Goal: Task Accomplishment & Management: Use online tool/utility

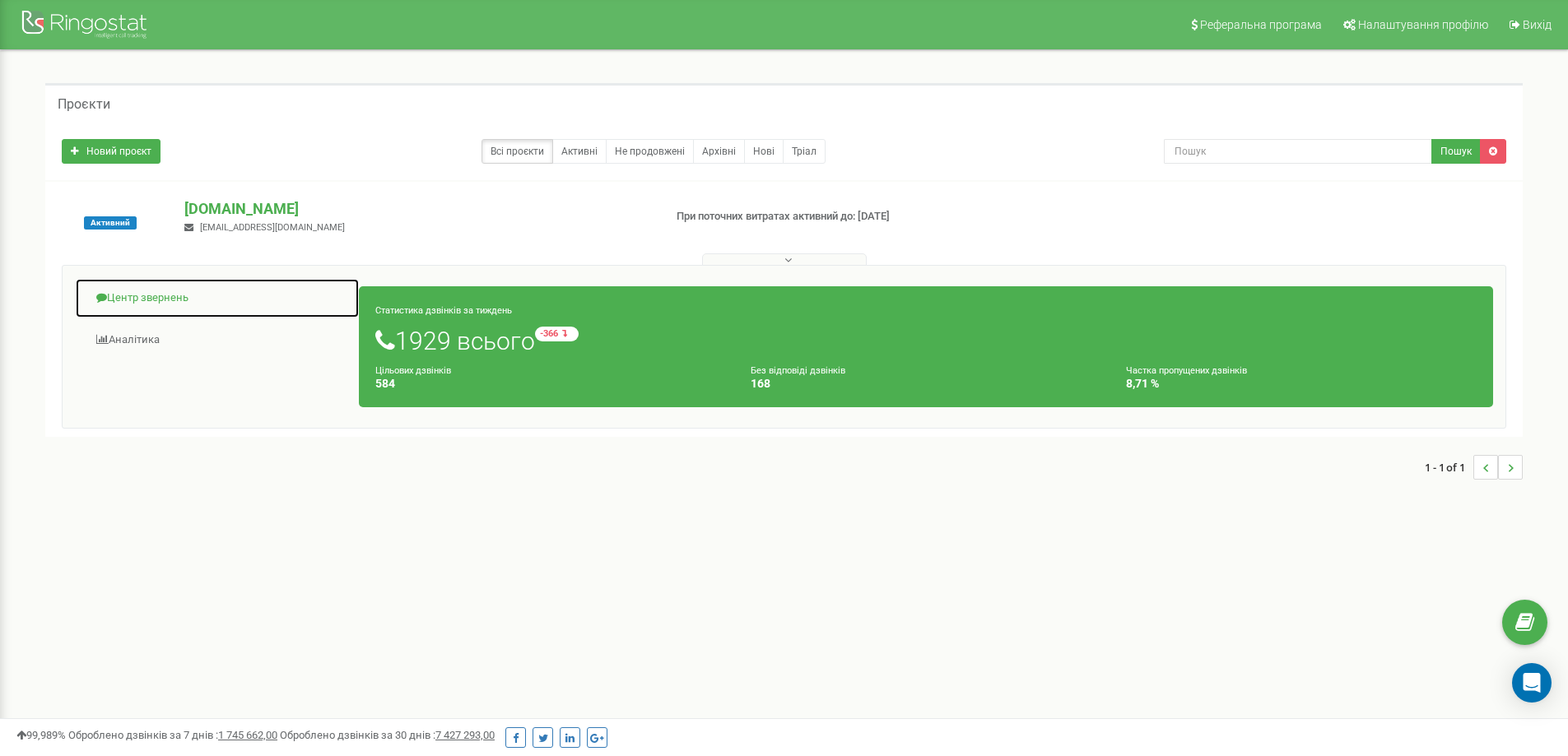
click at [166, 295] on link "Центр звернень" at bounding box center [217, 298] width 285 height 40
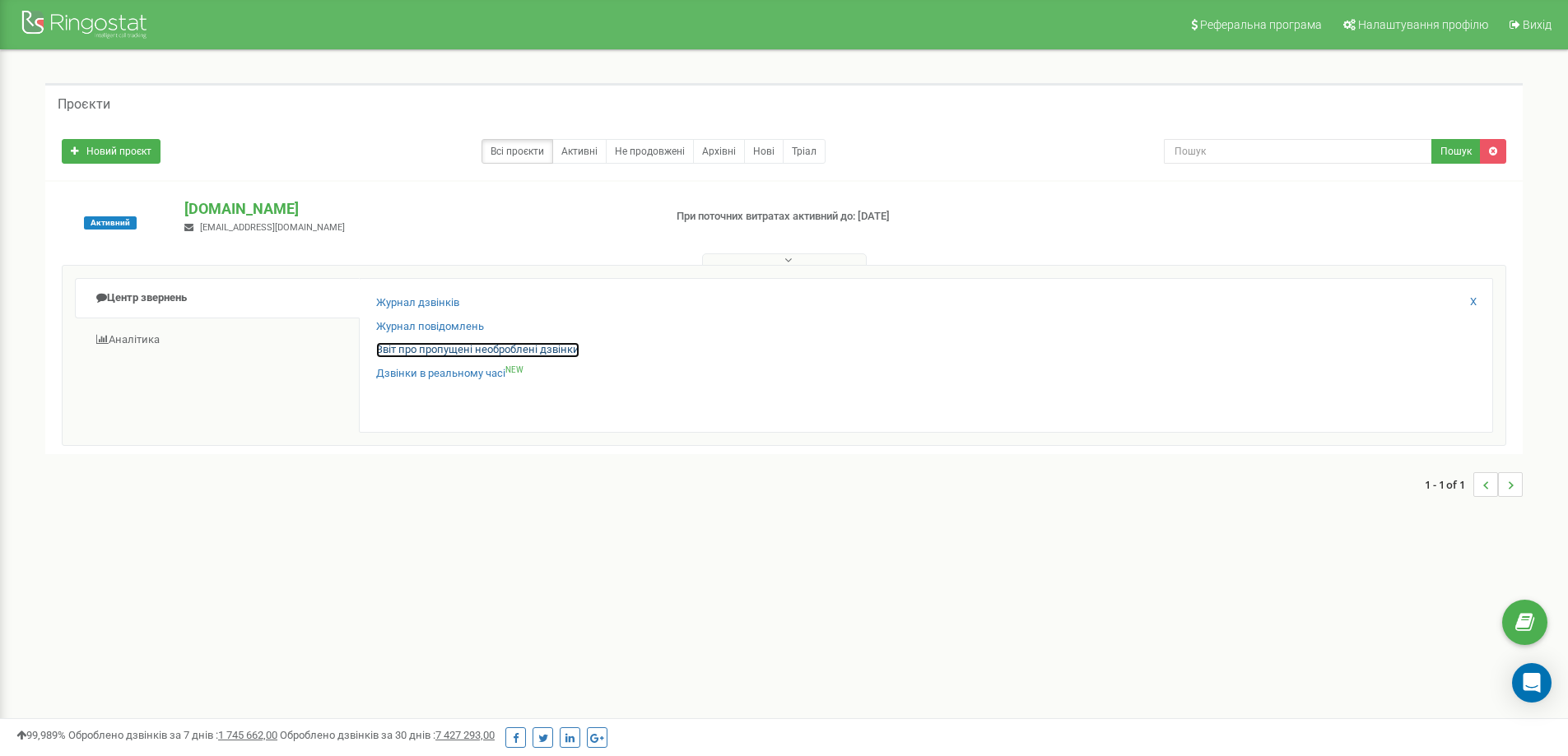
click at [442, 352] on link "Звіт про пропущені необроблені дзвінки" at bounding box center [478, 349] width 203 height 16
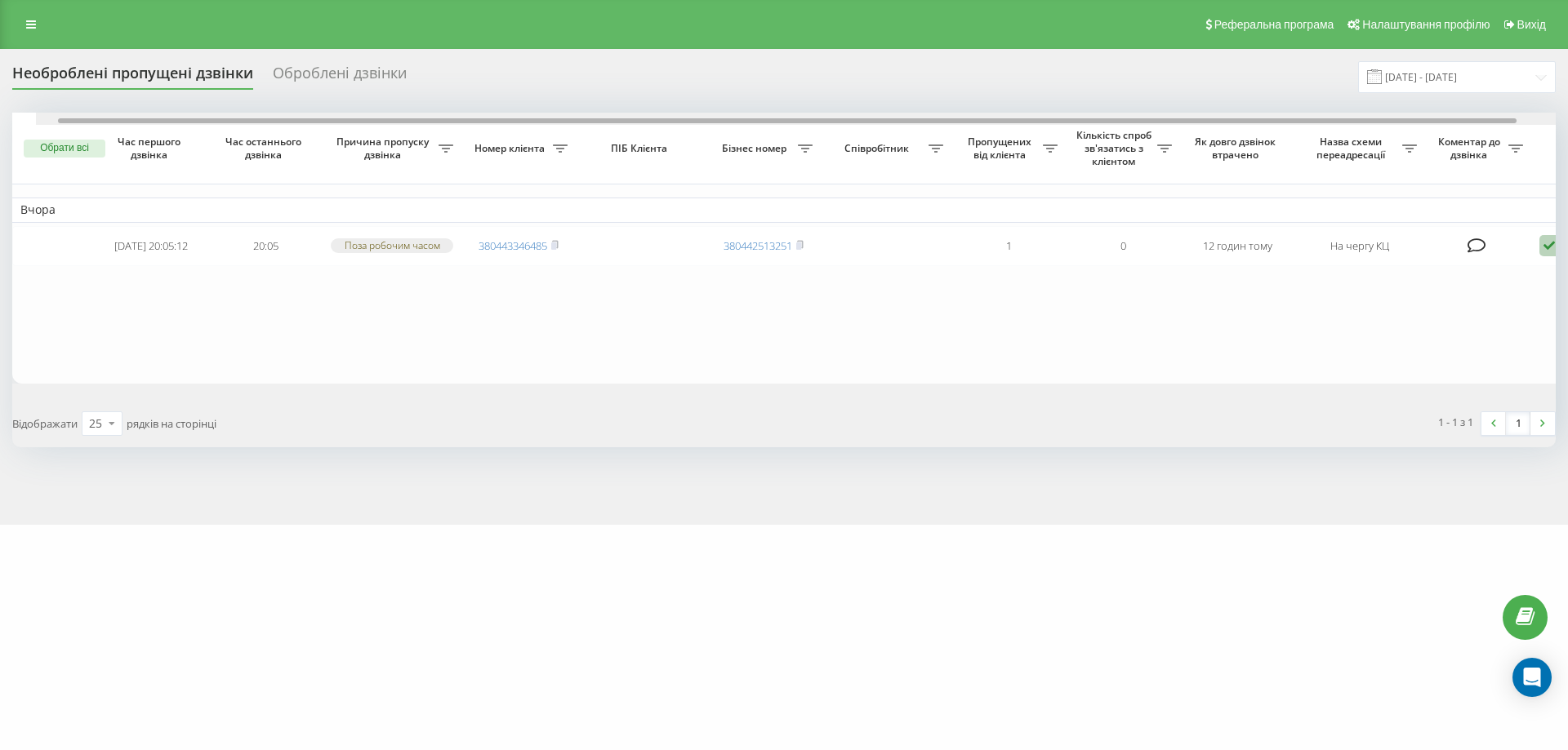
scroll to position [0, 89]
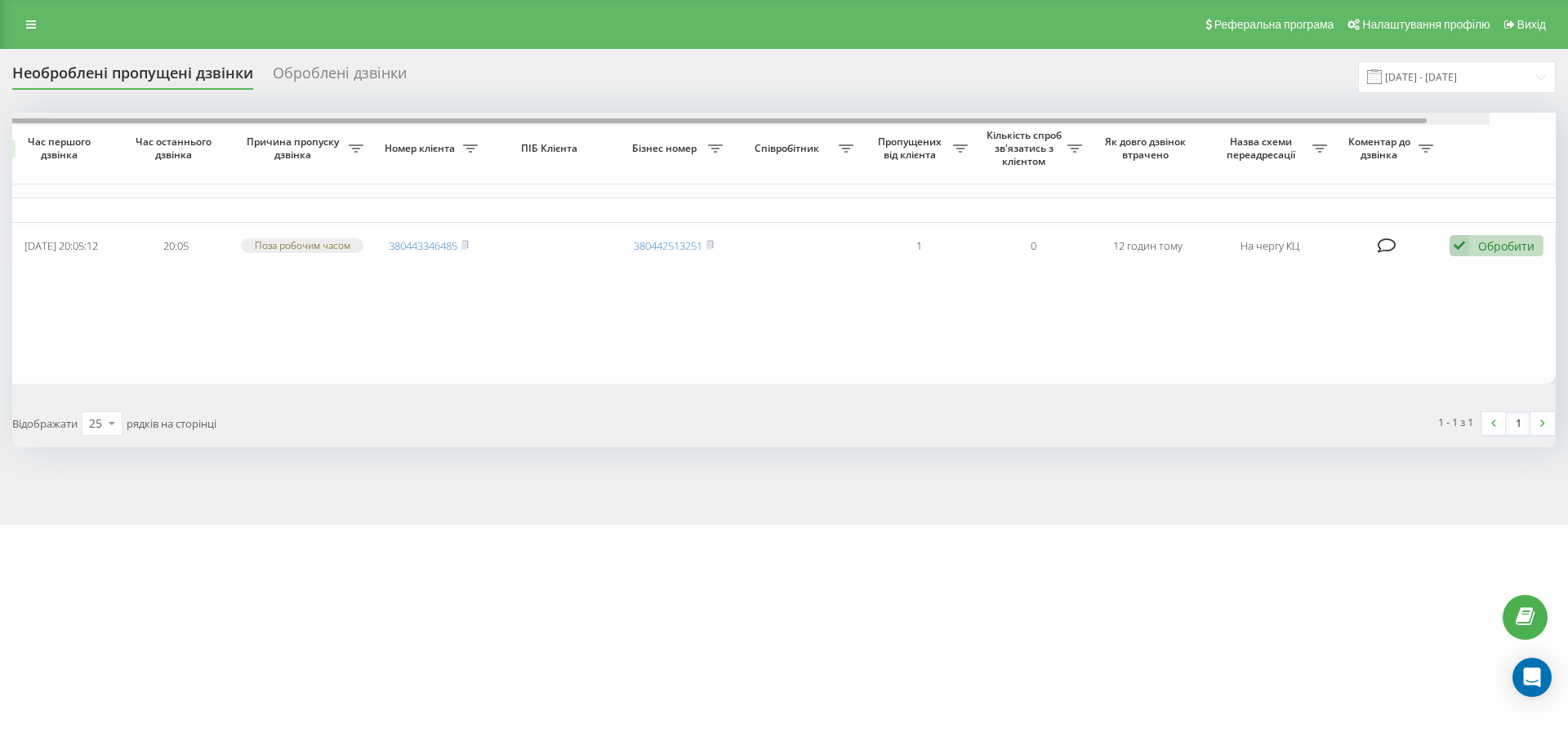
drag, startPoint x: 1025, startPoint y: 119, endPoint x: 1371, endPoint y: 100, distance: 346.5
click at [1367, 90] on div "Необроблені пропущені дзвінки Оброблені дзвінки 23.08.2025 - 23.09.2025 Обрати …" at bounding box center [783, 254] width 1543 height 386
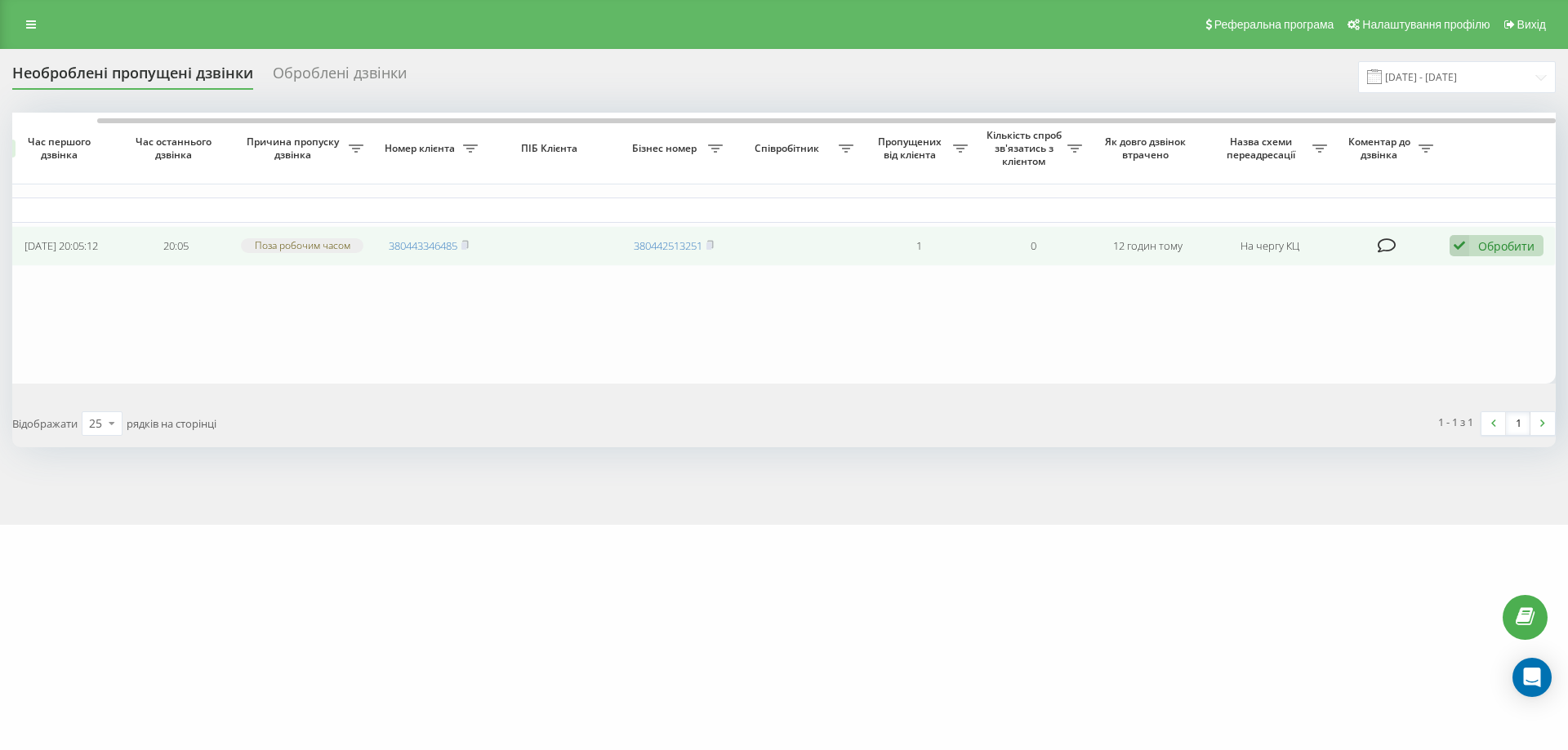
click at [1512, 254] on div "Обробити" at bounding box center [1506, 245] width 57 height 16
click at [1396, 368] on div "Інший варіант" at bounding box center [1389, 359] width 306 height 29
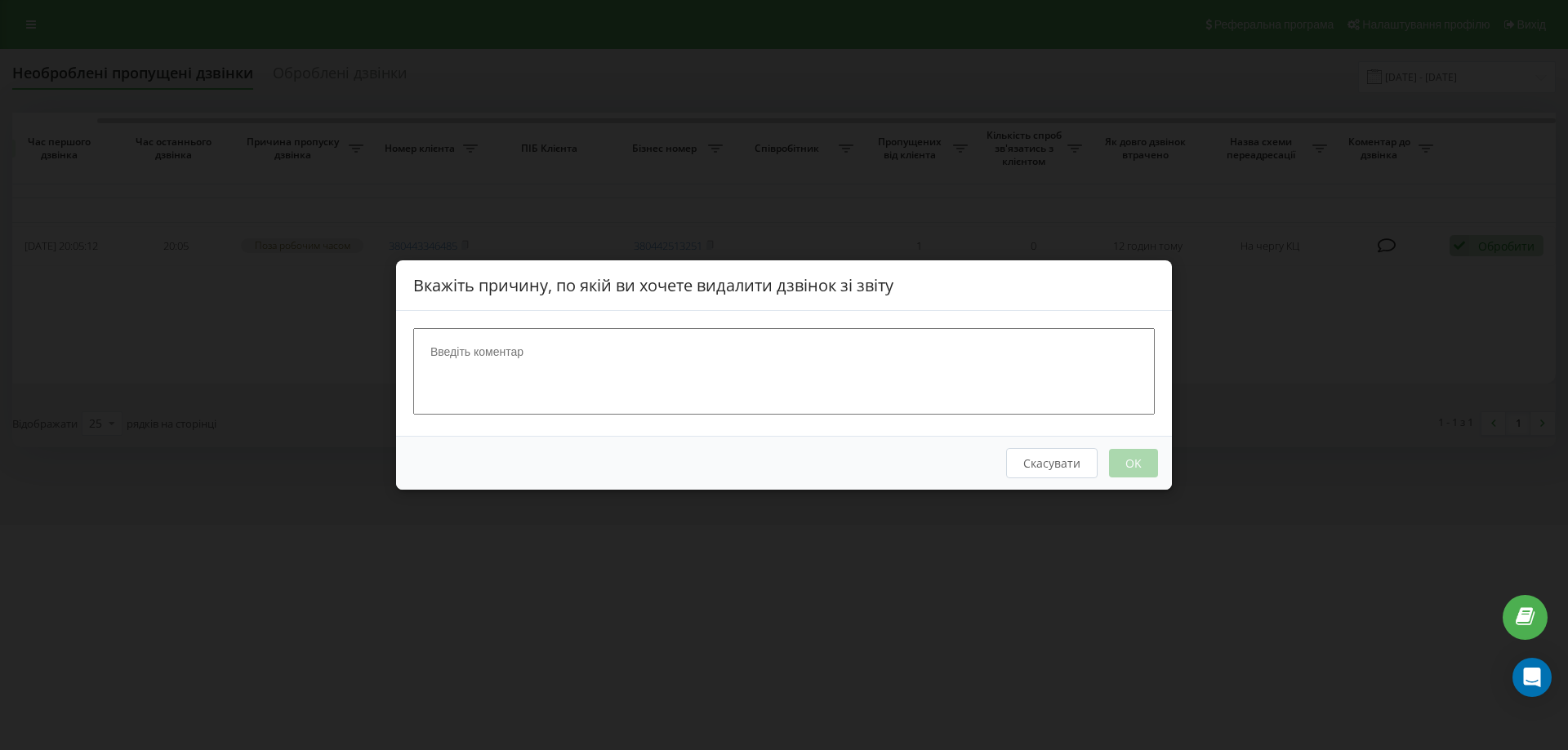
click at [651, 370] on textarea at bounding box center [784, 371] width 741 height 87
type textarea "док юа"
click at [1129, 456] on button "OK" at bounding box center [1134, 463] width 49 height 28
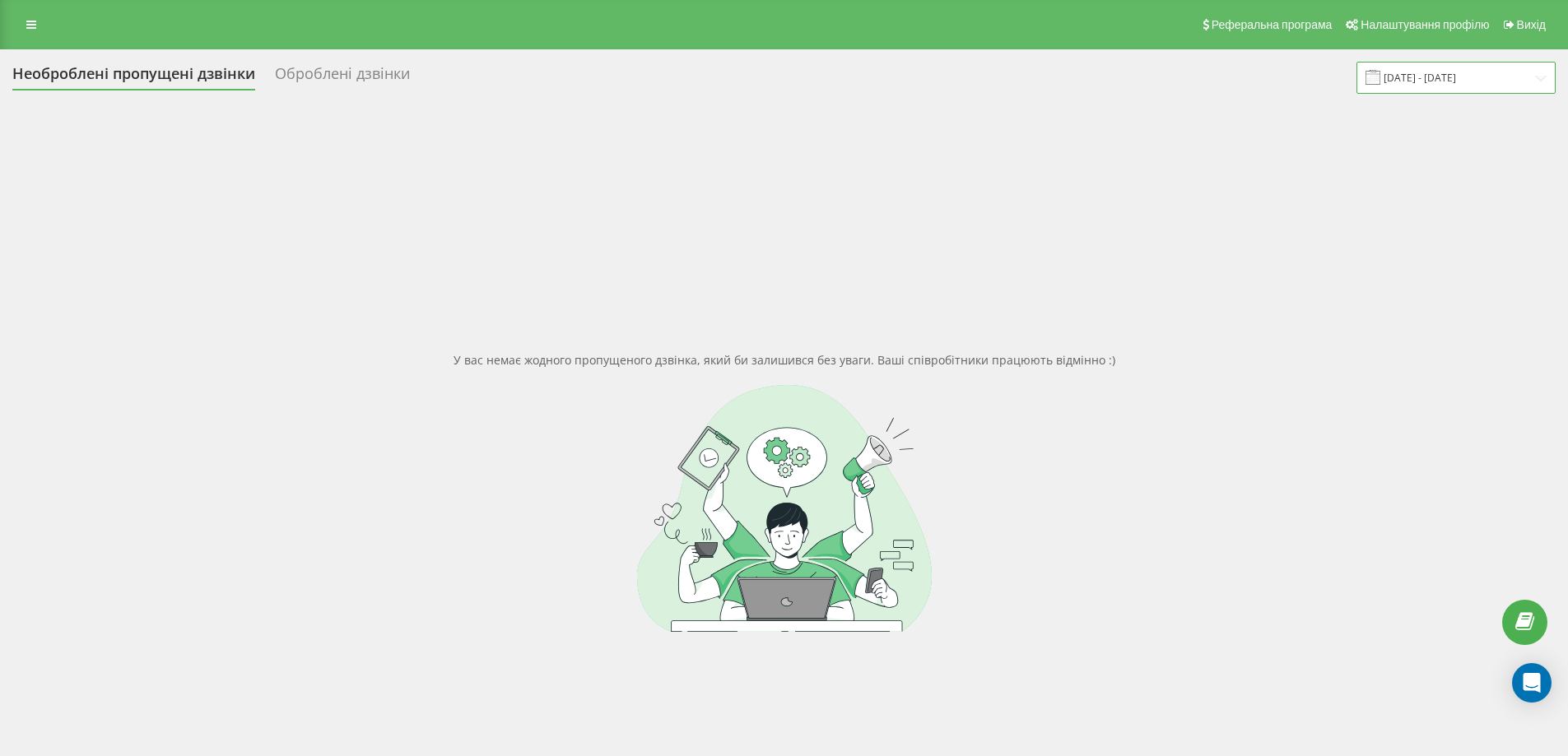
click at [1489, 72] on input "23.08.2025 - 23.09.2025" at bounding box center [1456, 77] width 200 height 32
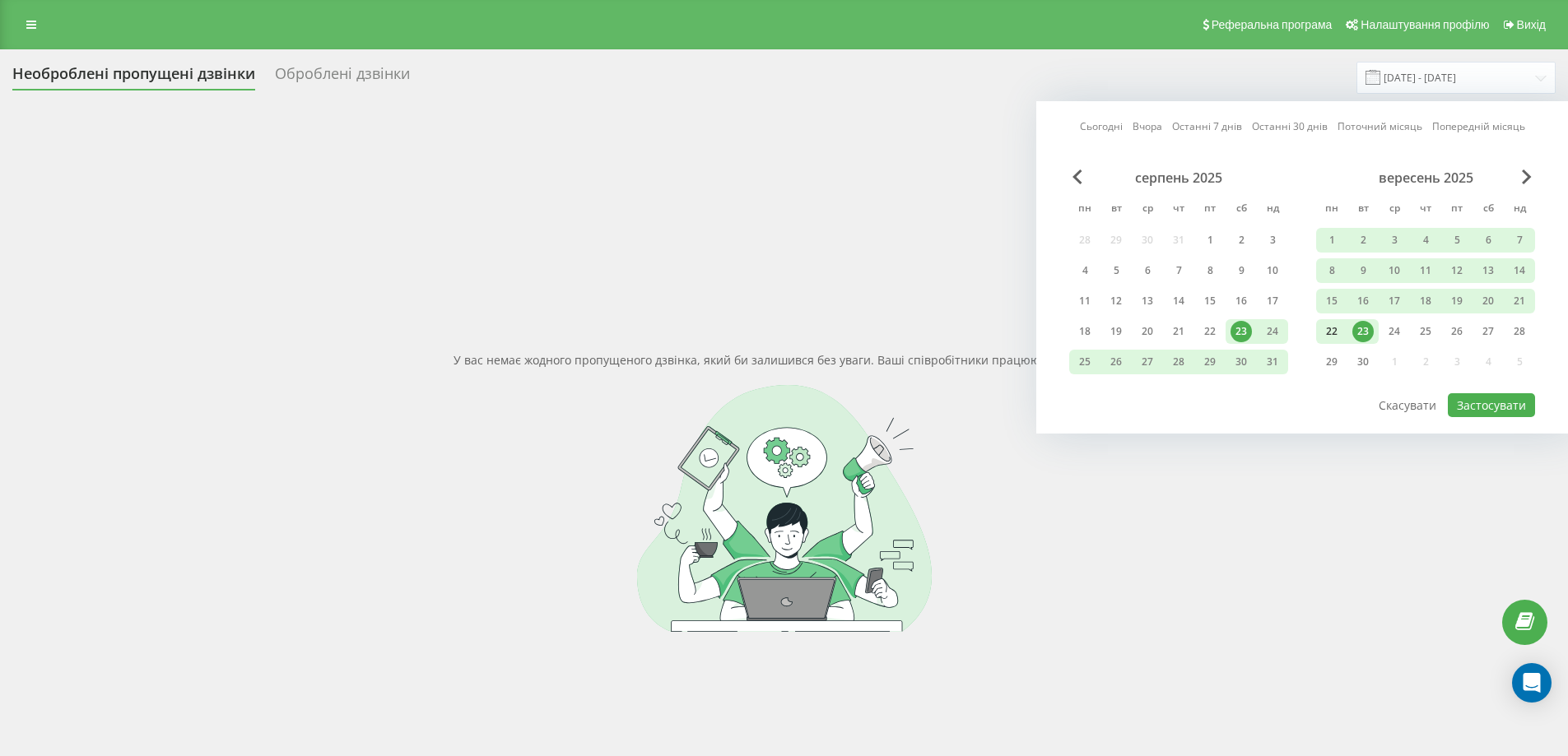
click at [1335, 332] on div "22" at bounding box center [1332, 331] width 21 height 21
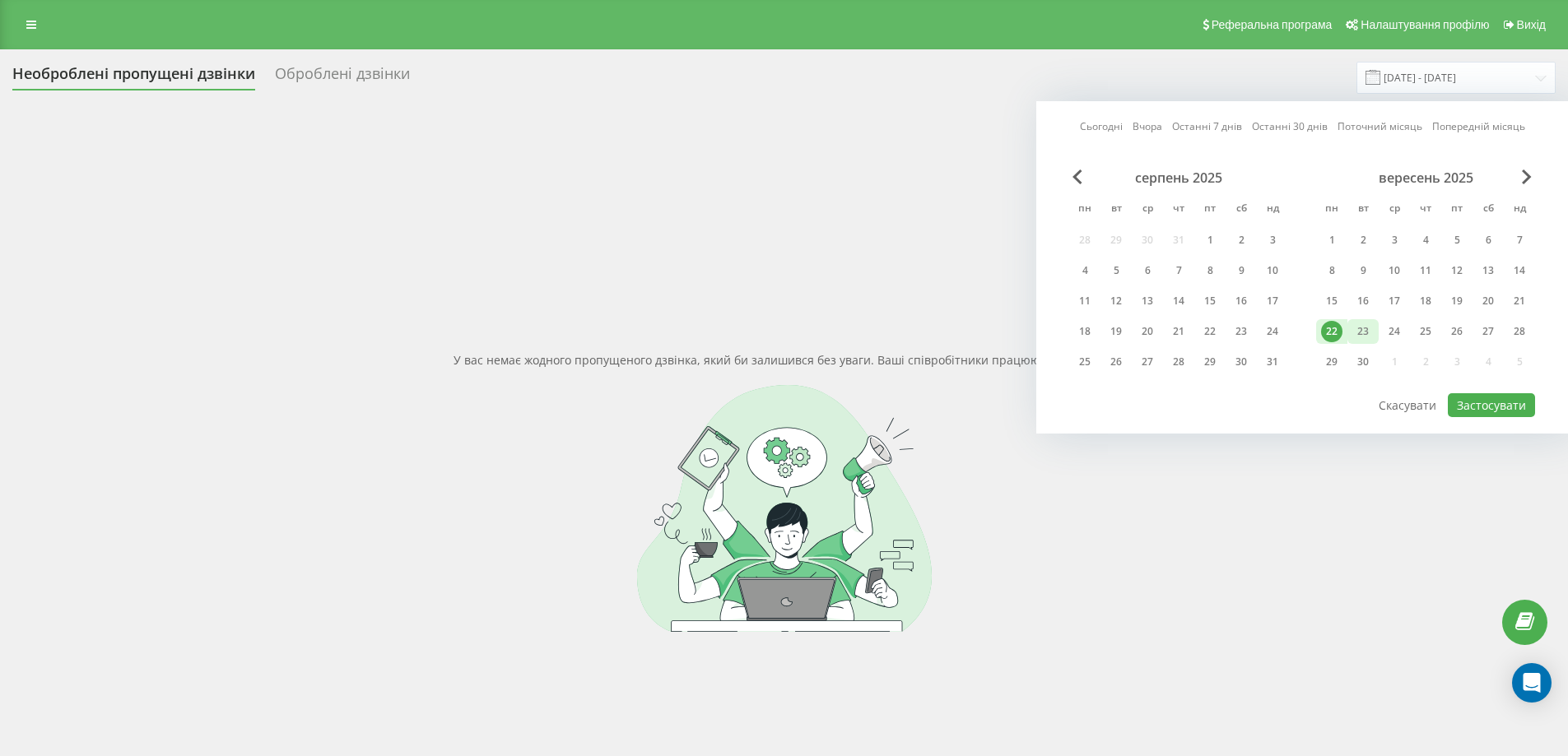
click at [1363, 332] on div "23" at bounding box center [1363, 331] width 21 height 21
click at [1475, 402] on button "Застосувати" at bounding box center [1492, 406] width 87 height 24
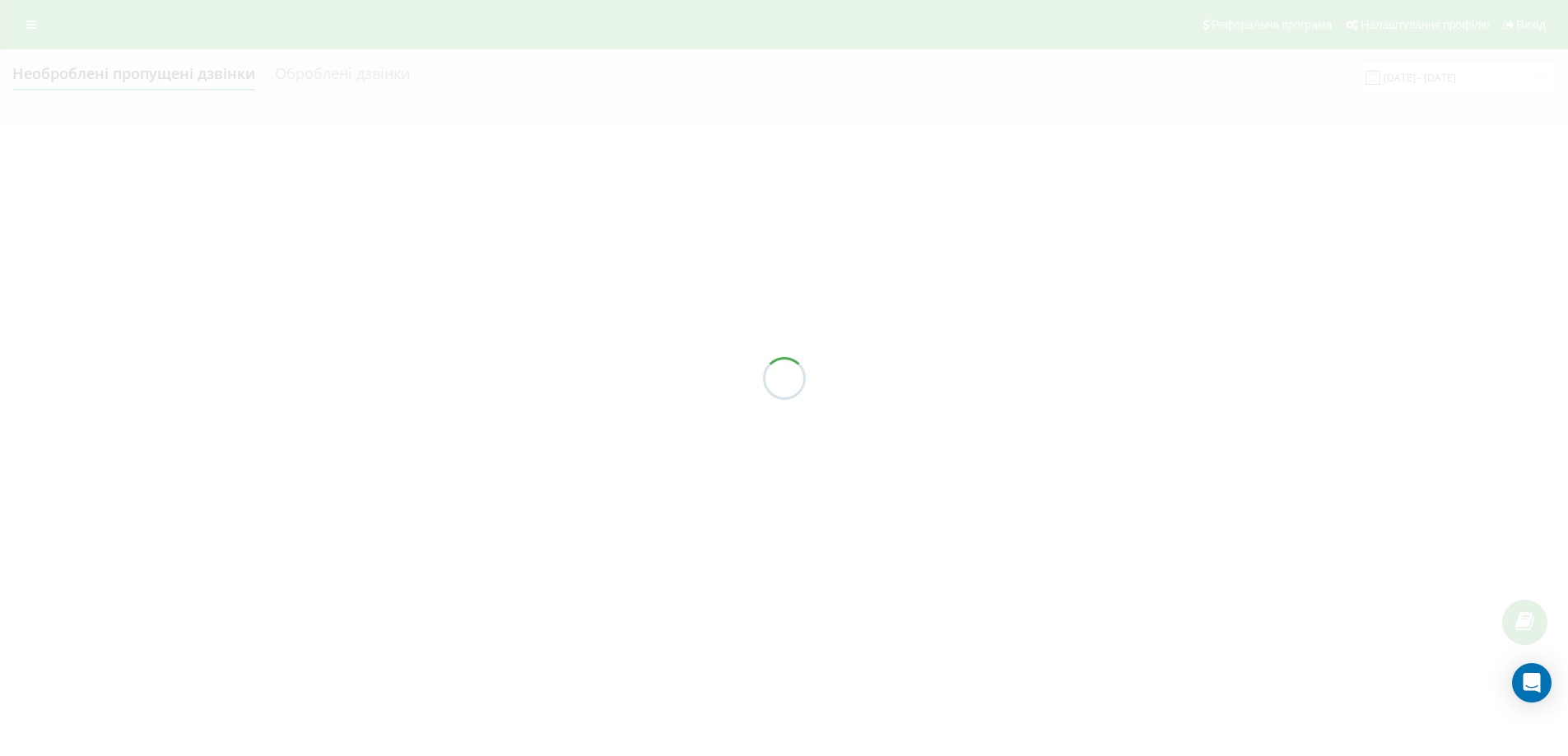
type input "[DATE] - [DATE]"
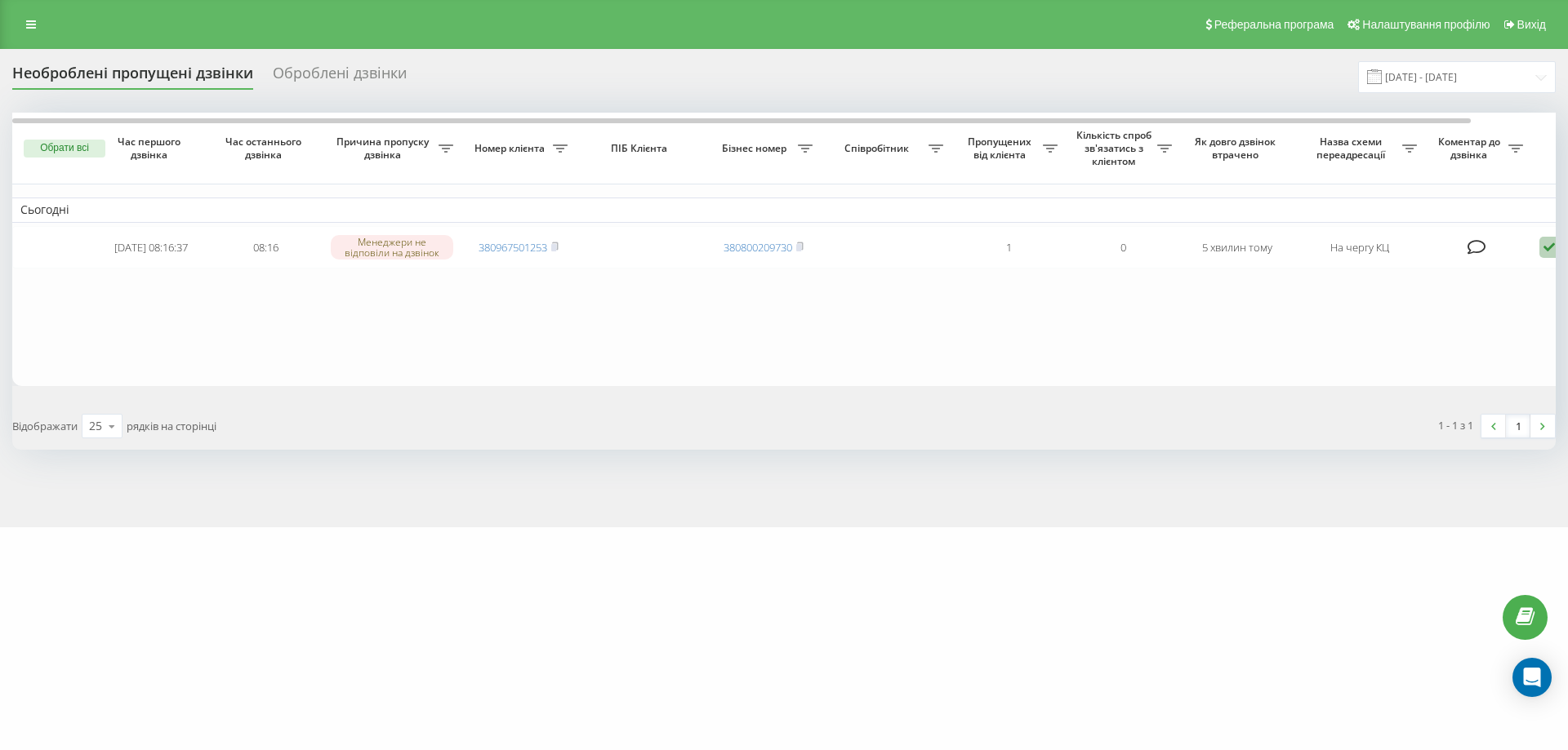
click at [544, 680] on div "mdclinics.com.ua Проекти mdclinics.com.ua Центр звернень Журнал дзвінків Журнал…" at bounding box center [784, 375] width 1568 height 750
click at [628, 601] on div "mdclinics.com.ua Проекти mdclinics.com.ua Центр звернень Журнал дзвінків Журнал…" at bounding box center [784, 375] width 1568 height 750
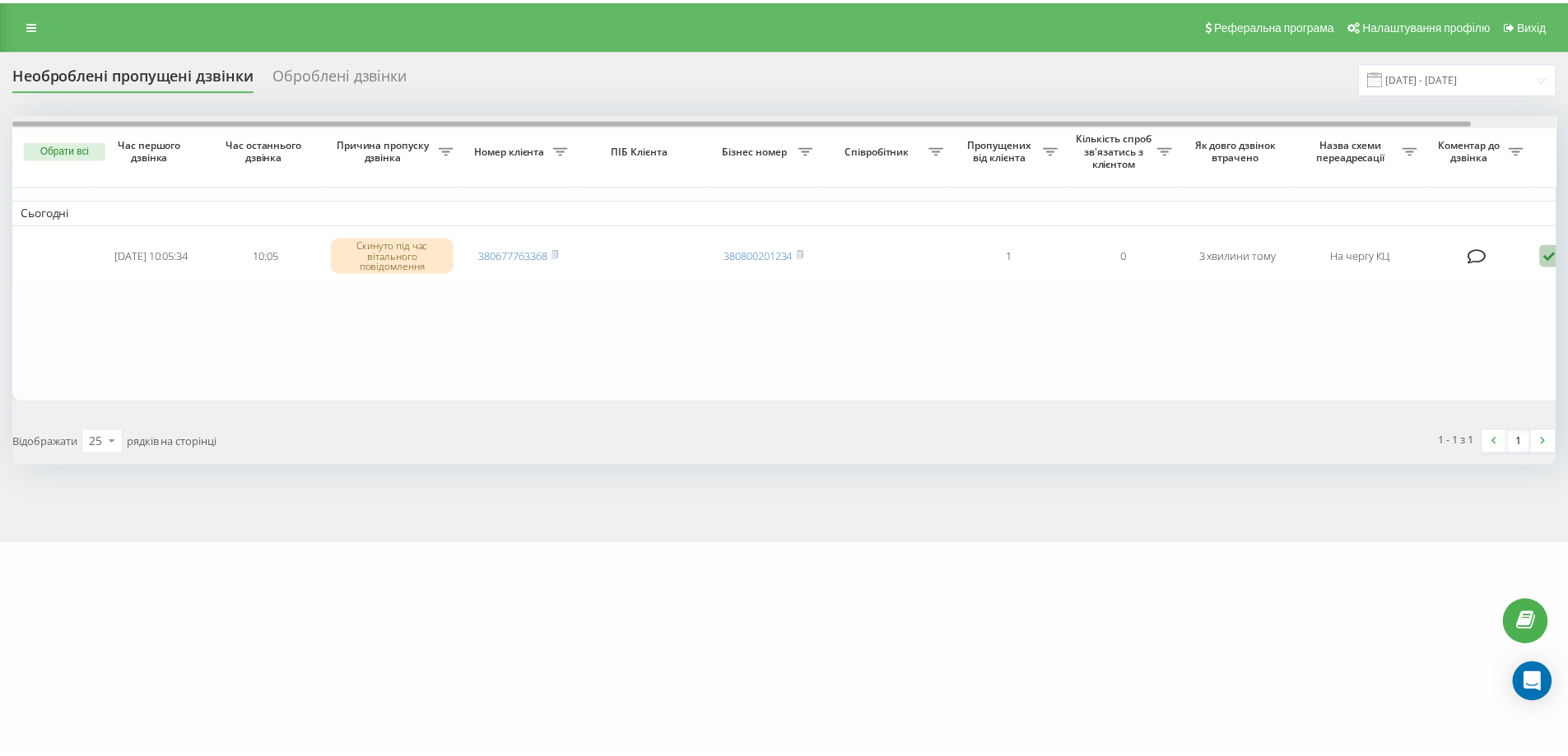
scroll to position [0, 90]
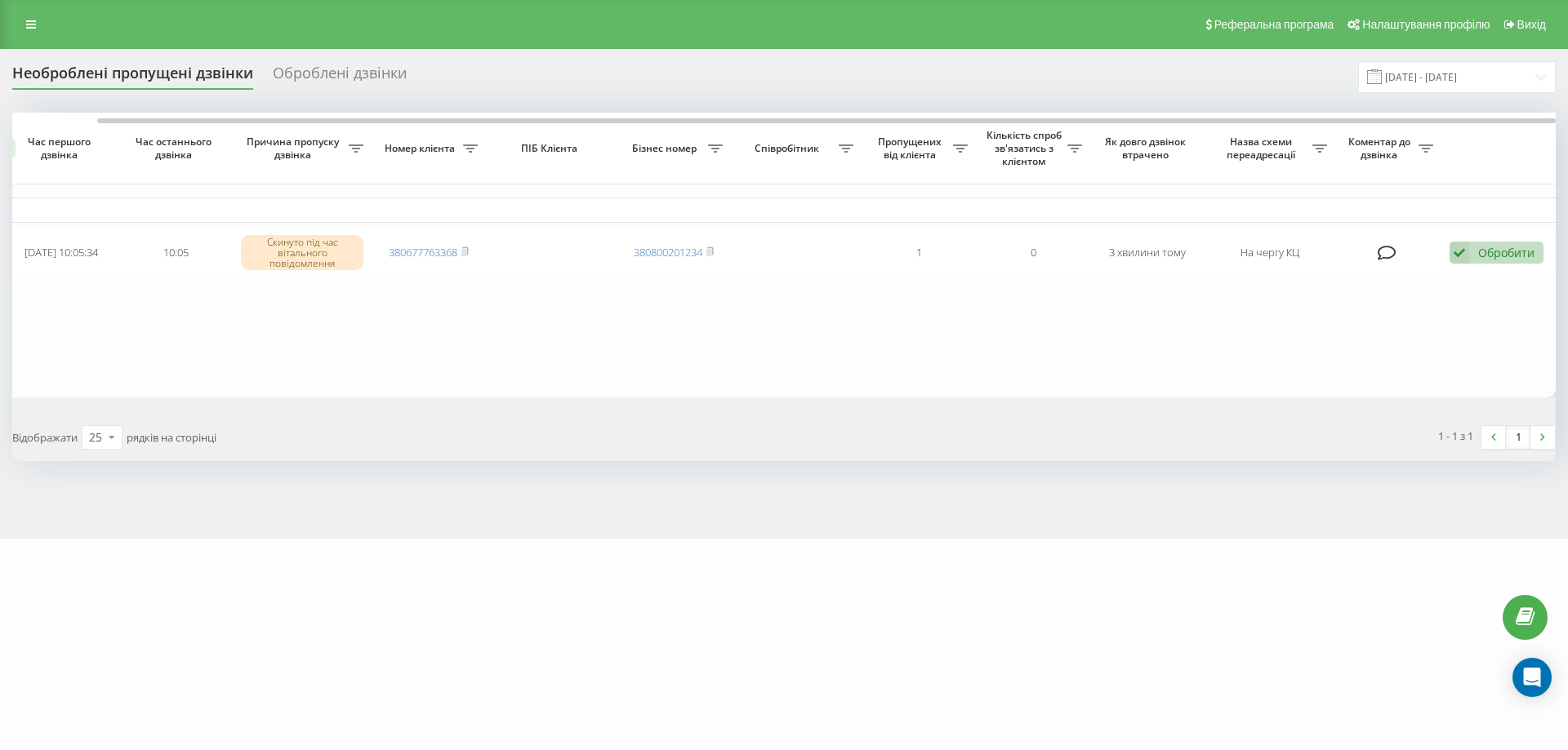
drag, startPoint x: 1437, startPoint y: 125, endPoint x: 1555, endPoint y: 151, distance: 120.8
click at [1554, 120] on div at bounding box center [783, 118] width 1543 height 12
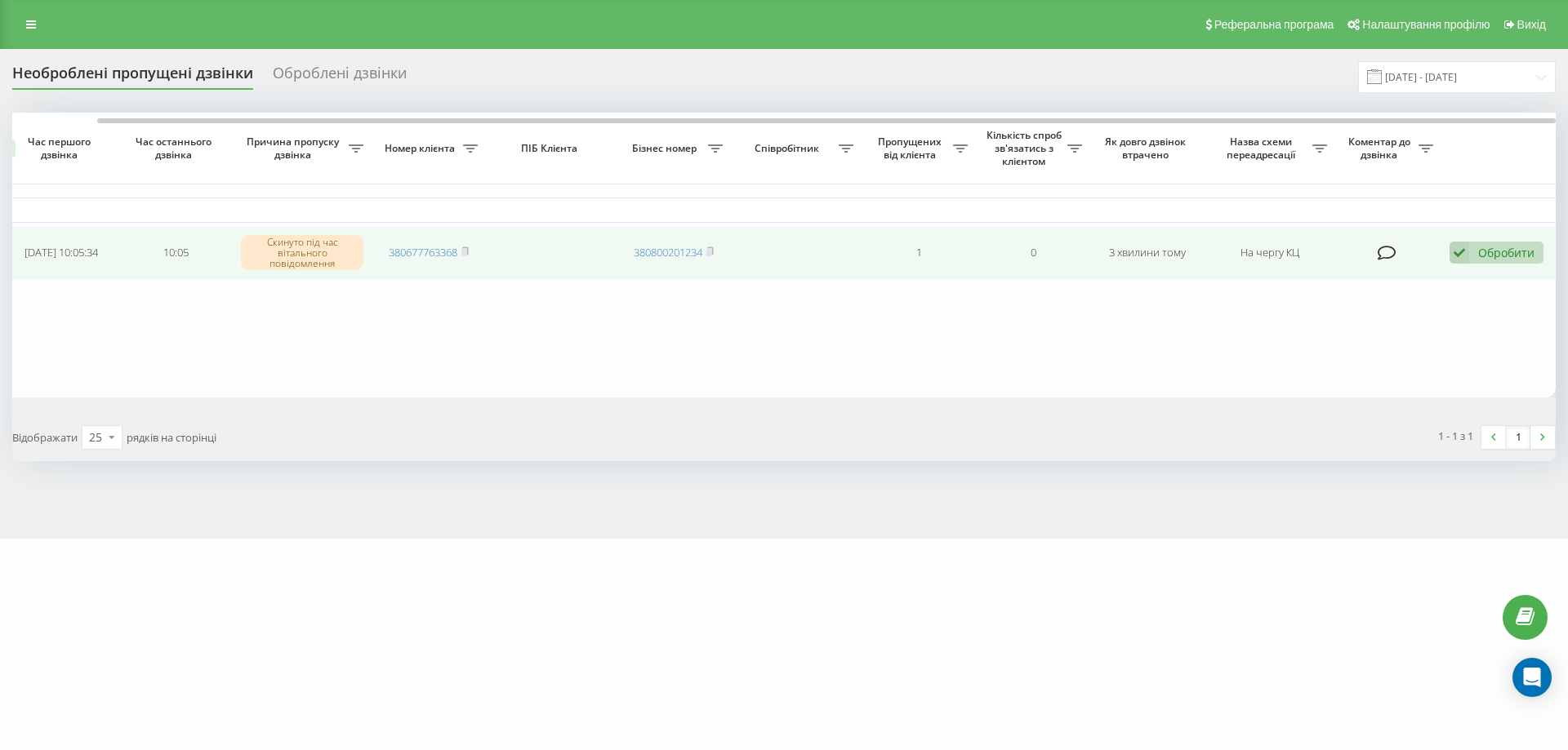
click at [1506, 226] on td "Обробити Не вдалося зв'язатися Зв'язався з клієнтом за допомогою іншого каналу …" at bounding box center [1498, 253] width 114 height 54
click at [1506, 244] on div "Обробити Не вдалося зв'язатися Зв'язався з клієнтом за допомогою іншого каналу …" at bounding box center [1496, 253] width 94 height 22
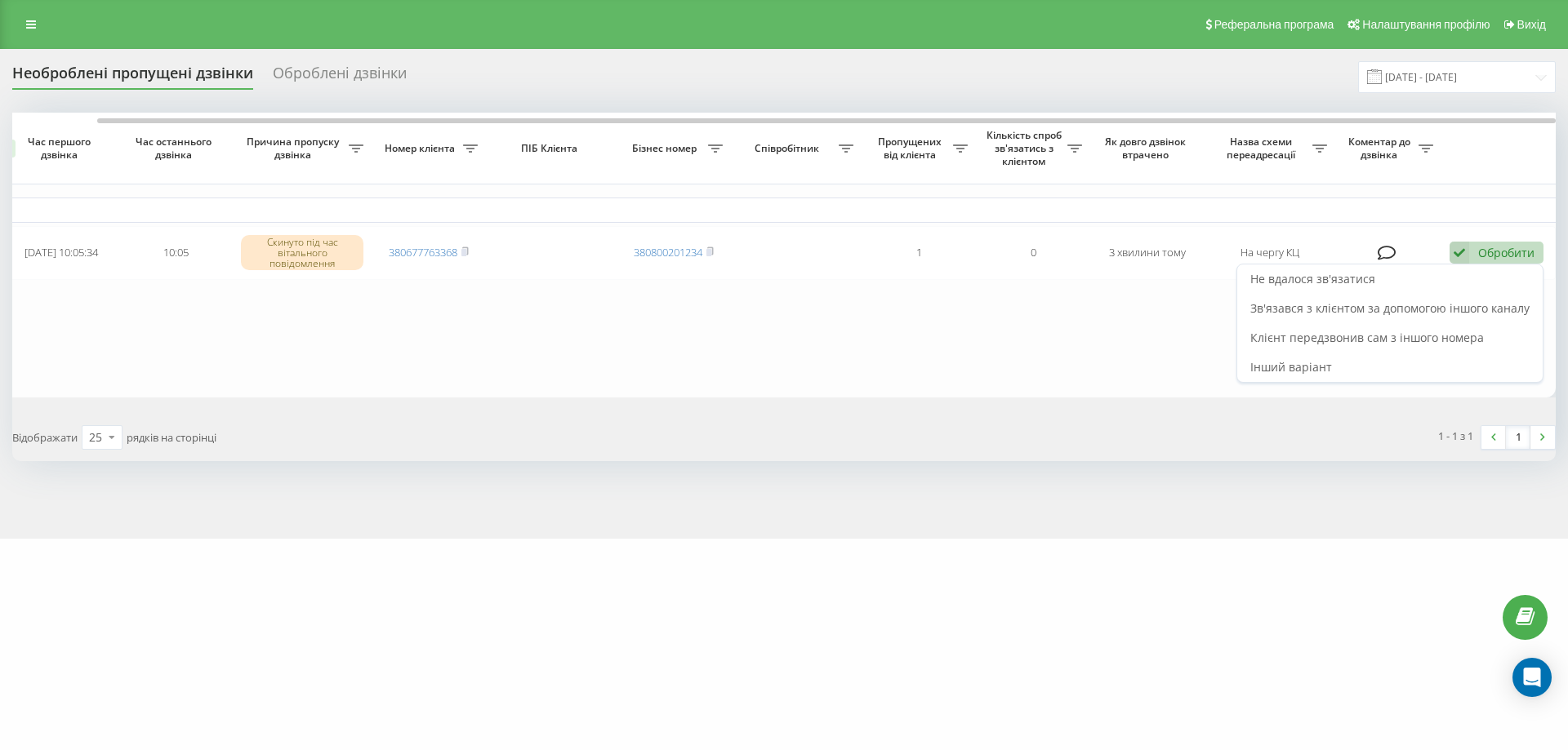
click at [1486, 276] on div "Не вдалося зв'язатися" at bounding box center [1389, 279] width 306 height 29
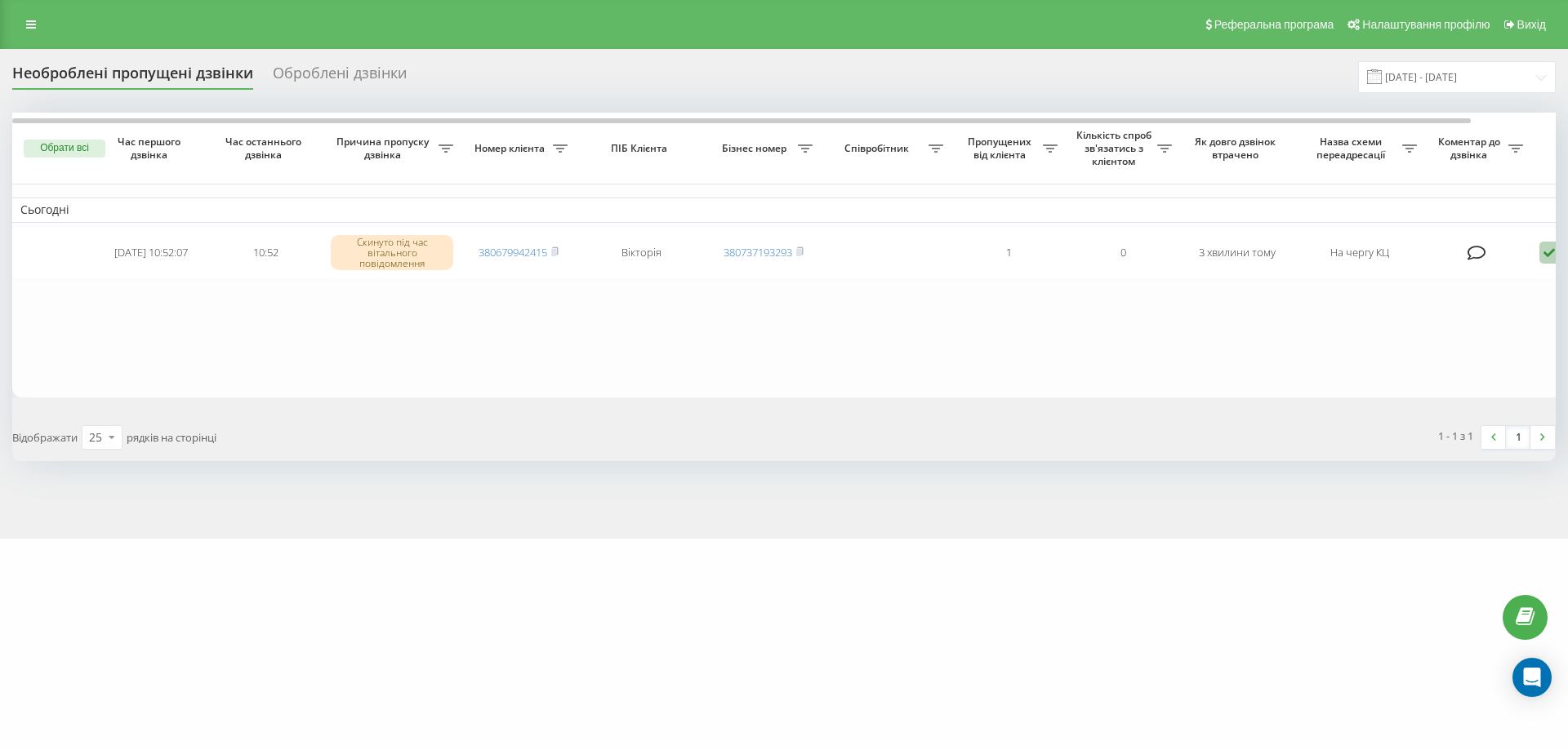
click at [1395, 126] on th "Назва схеми переадресації" at bounding box center [1359, 148] width 131 height 72
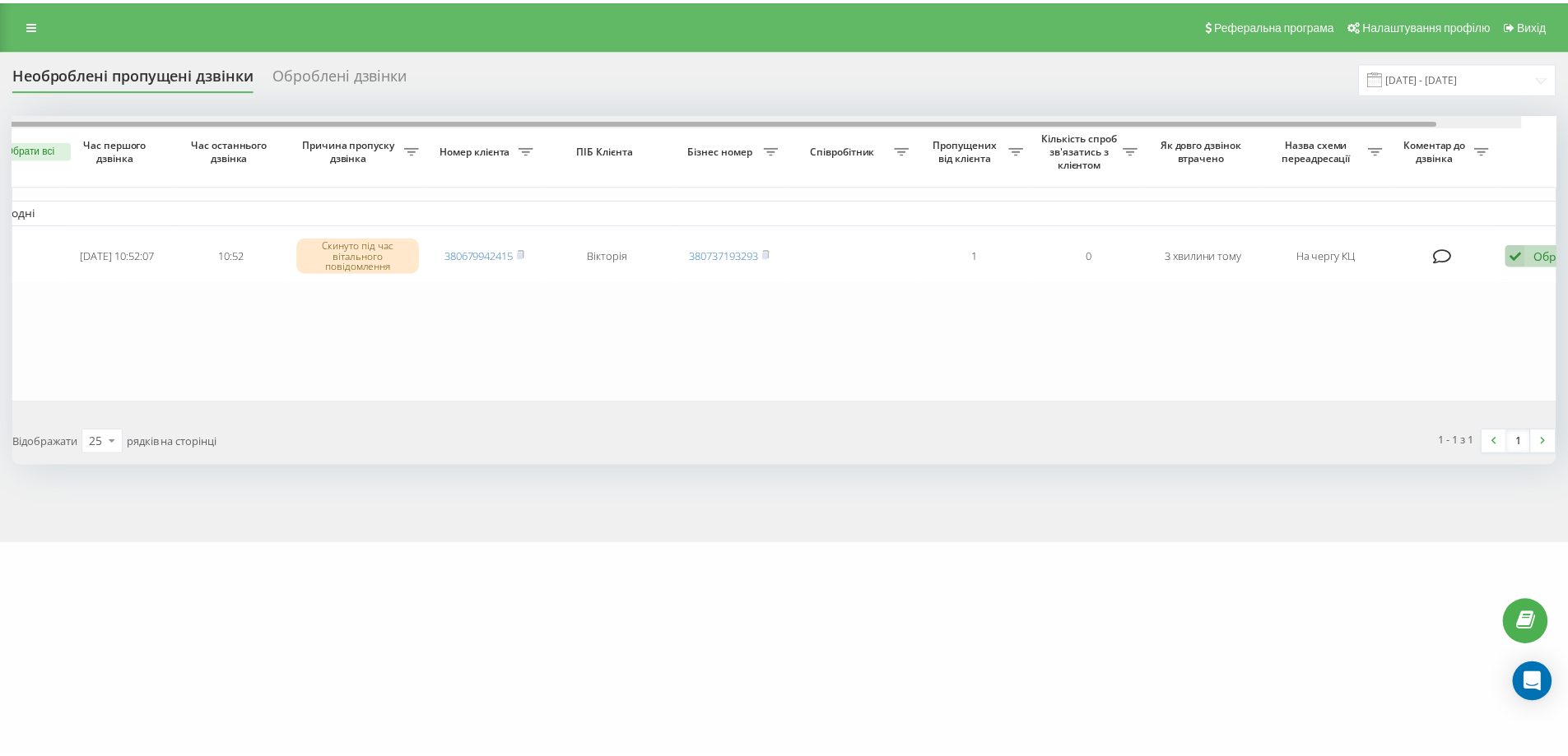
scroll to position [0, 90]
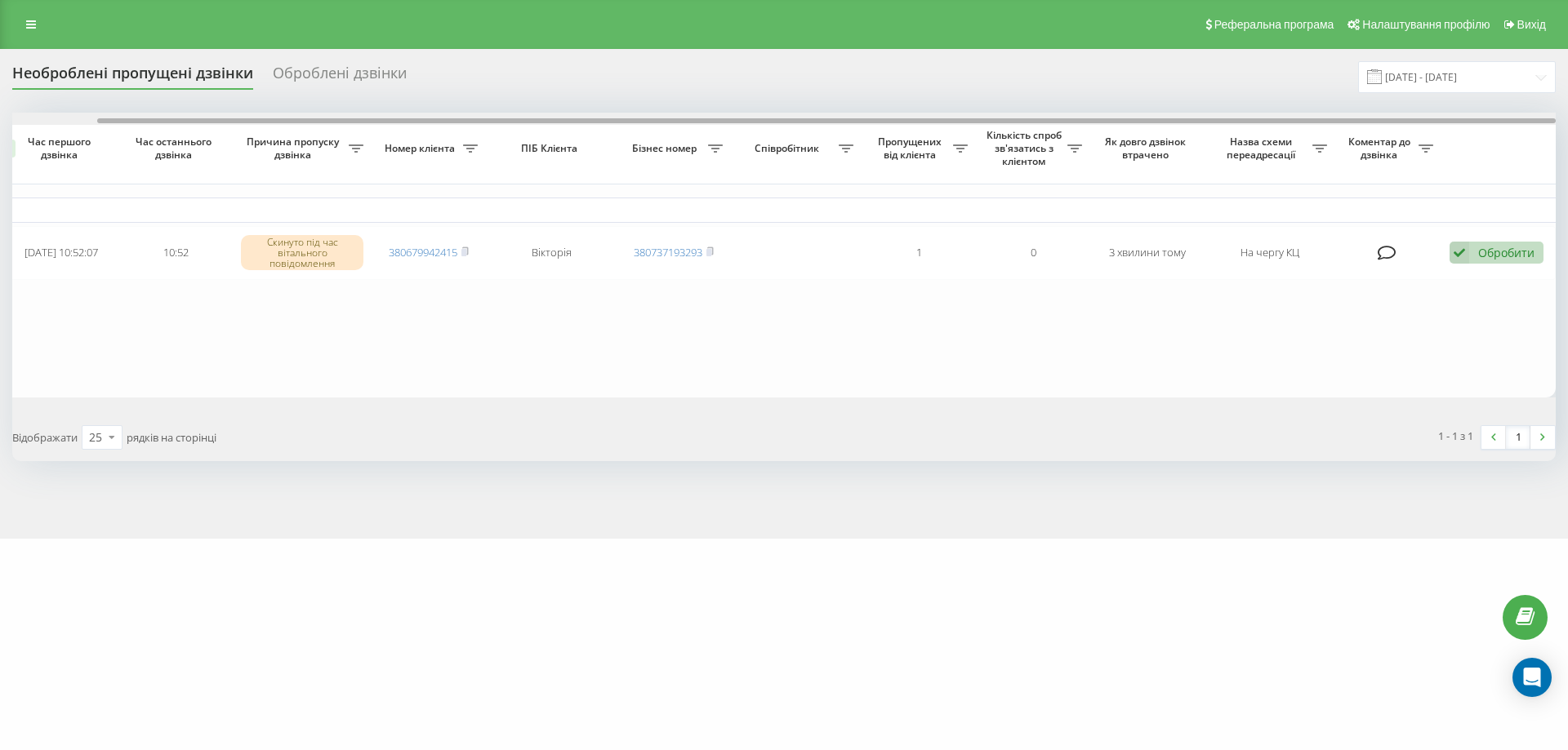
drag, startPoint x: 1403, startPoint y: 120, endPoint x: 1567, endPoint y: 120, distance: 164.0
click at [1567, 120] on div "Необроблені пропущені дзвінки Оброблені дзвінки 22.09.2025 - 23.09.2025 Обрати …" at bounding box center [784, 294] width 1568 height 490
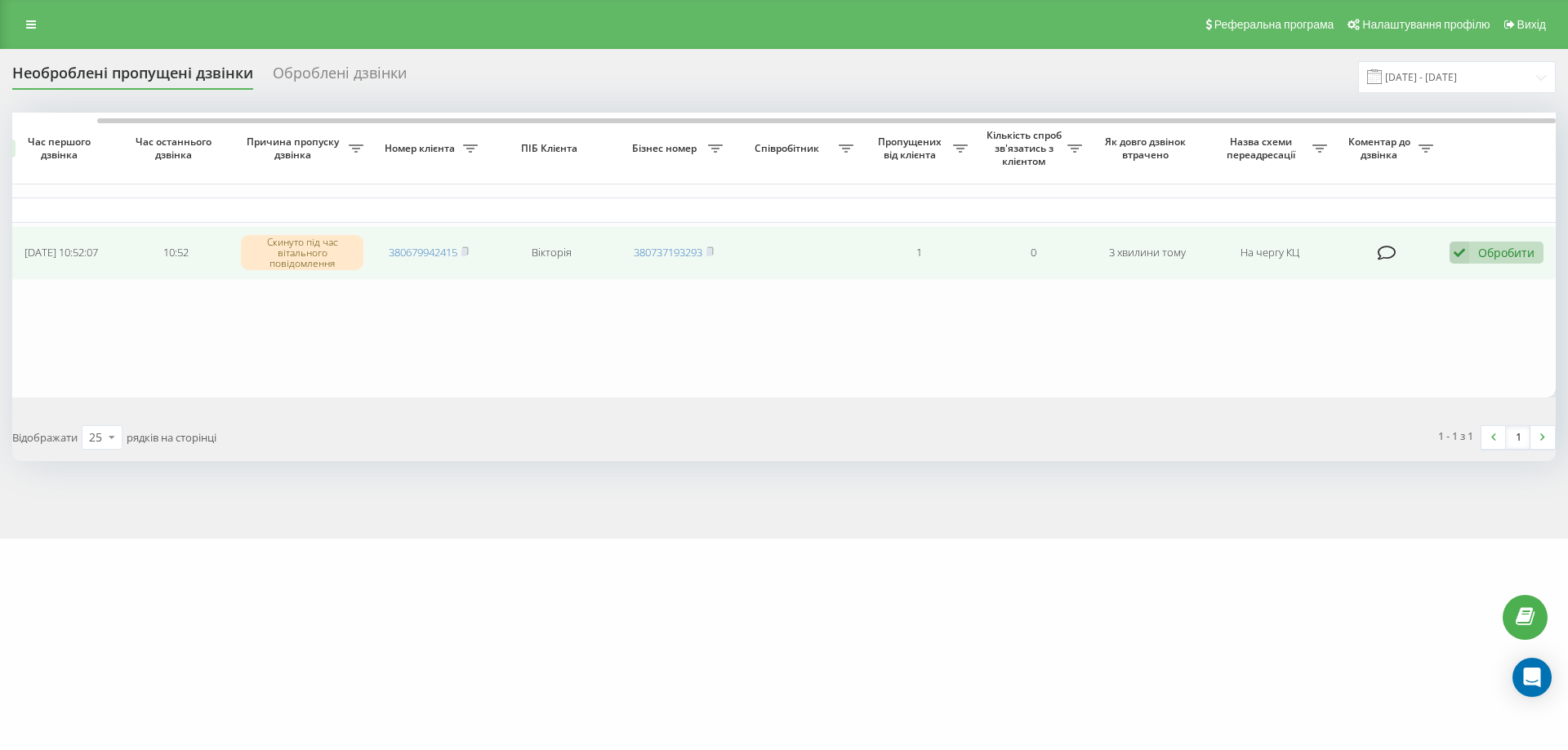
click at [1504, 248] on div "Обробити" at bounding box center [1506, 252] width 57 height 16
click at [1455, 286] on div "Не вдалося зв'язатися" at bounding box center [1389, 279] width 306 height 29
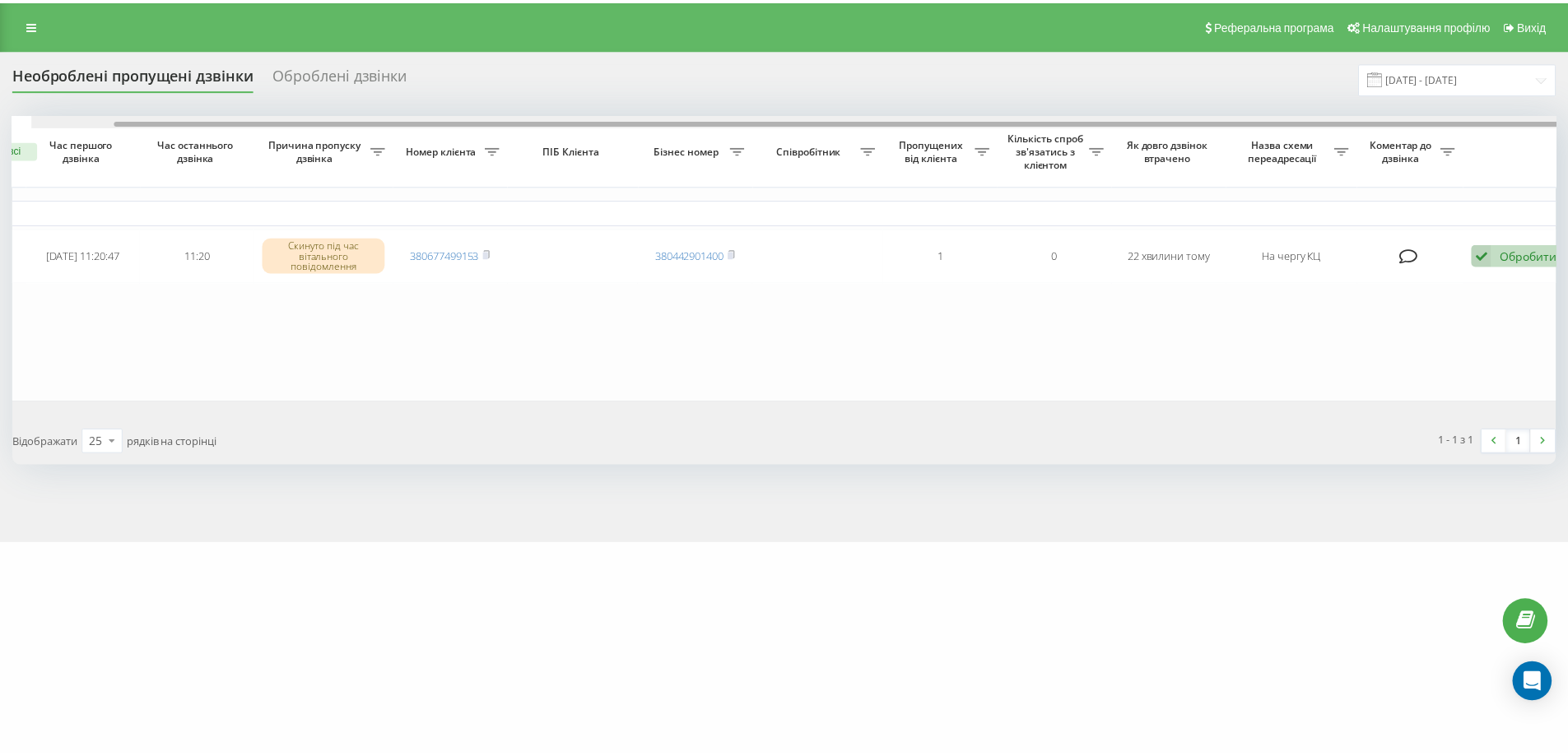
scroll to position [0, 90]
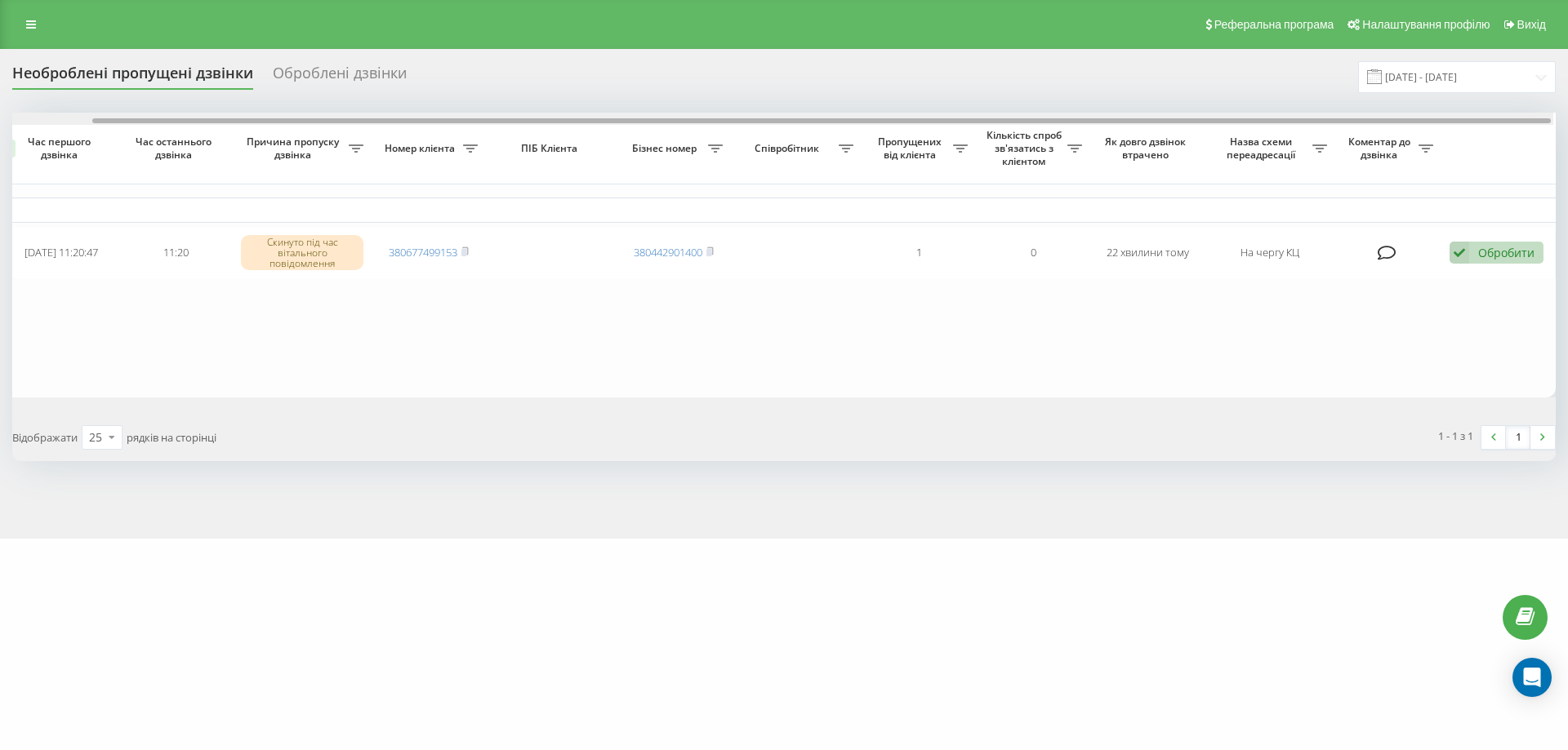
drag, startPoint x: 1352, startPoint y: 122, endPoint x: 1511, endPoint y: 159, distance: 163.2
click at [1508, 139] on div "Обрати всі Час першого дзвінка Час останнього дзвінка Причина пропуску дзвінка …" at bounding box center [783, 254] width 1543 height 284
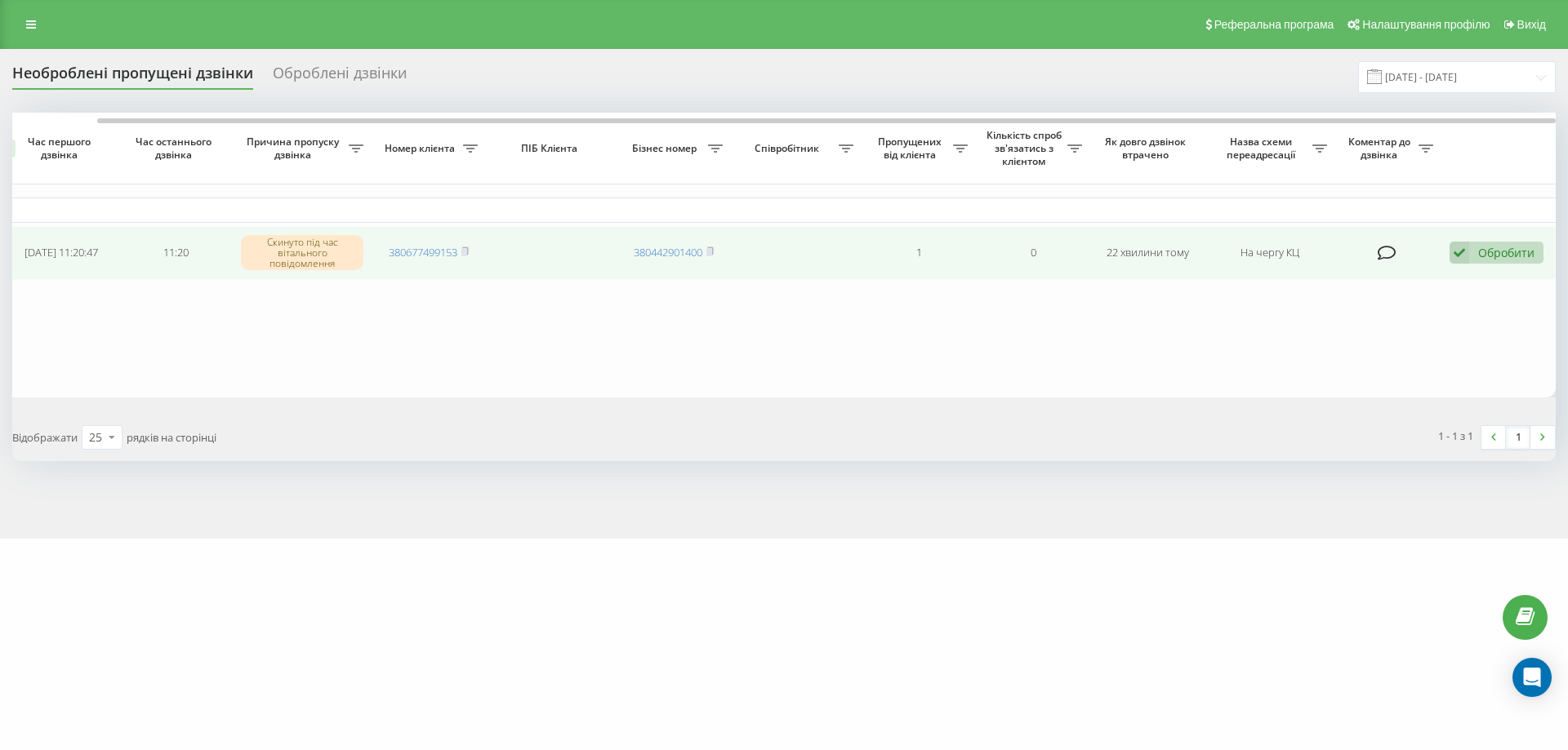
click at [1492, 251] on div "Обробити" at bounding box center [1506, 252] width 57 height 16
click at [1430, 280] on div "Не вдалося зв'язатися" at bounding box center [1389, 279] width 306 height 29
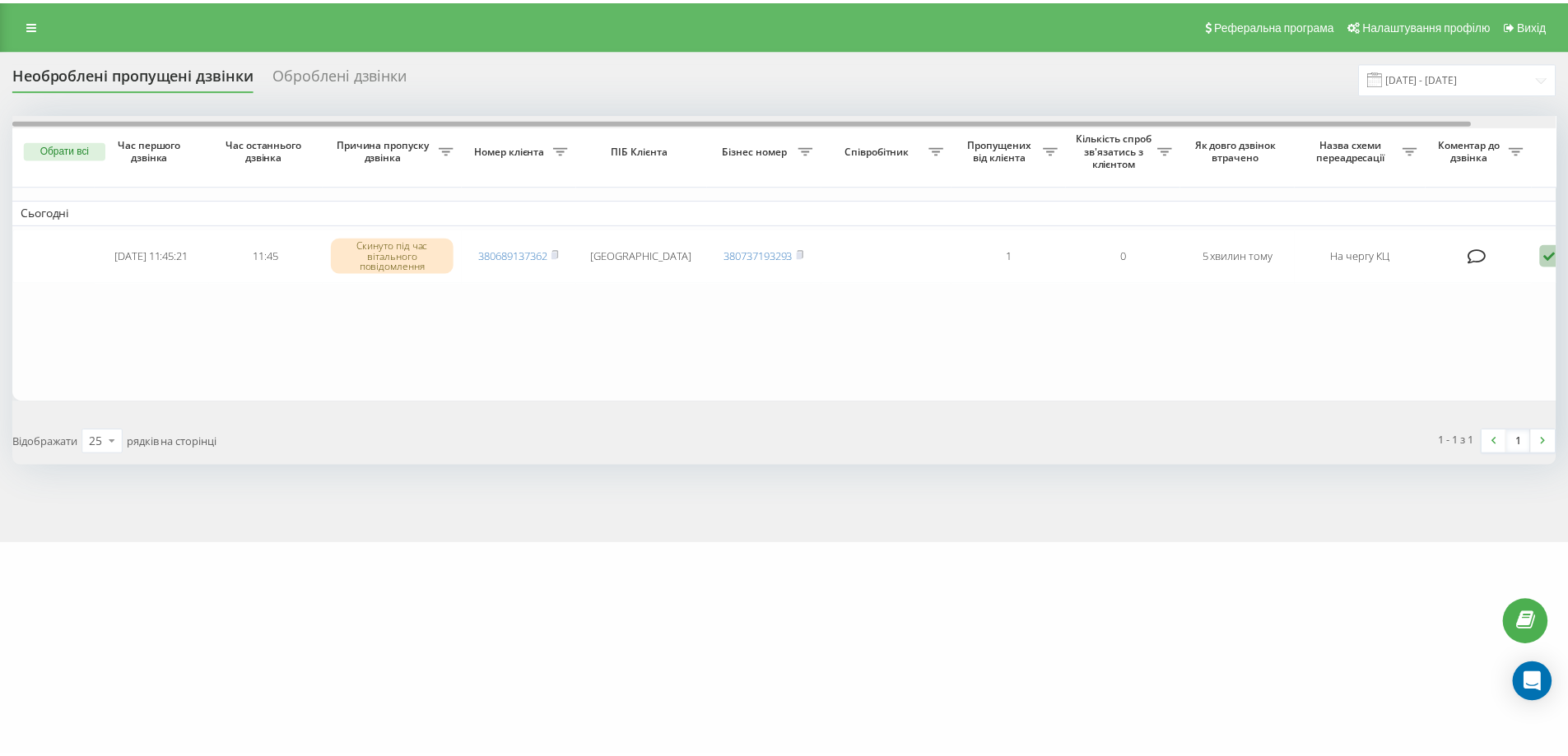
scroll to position [0, 90]
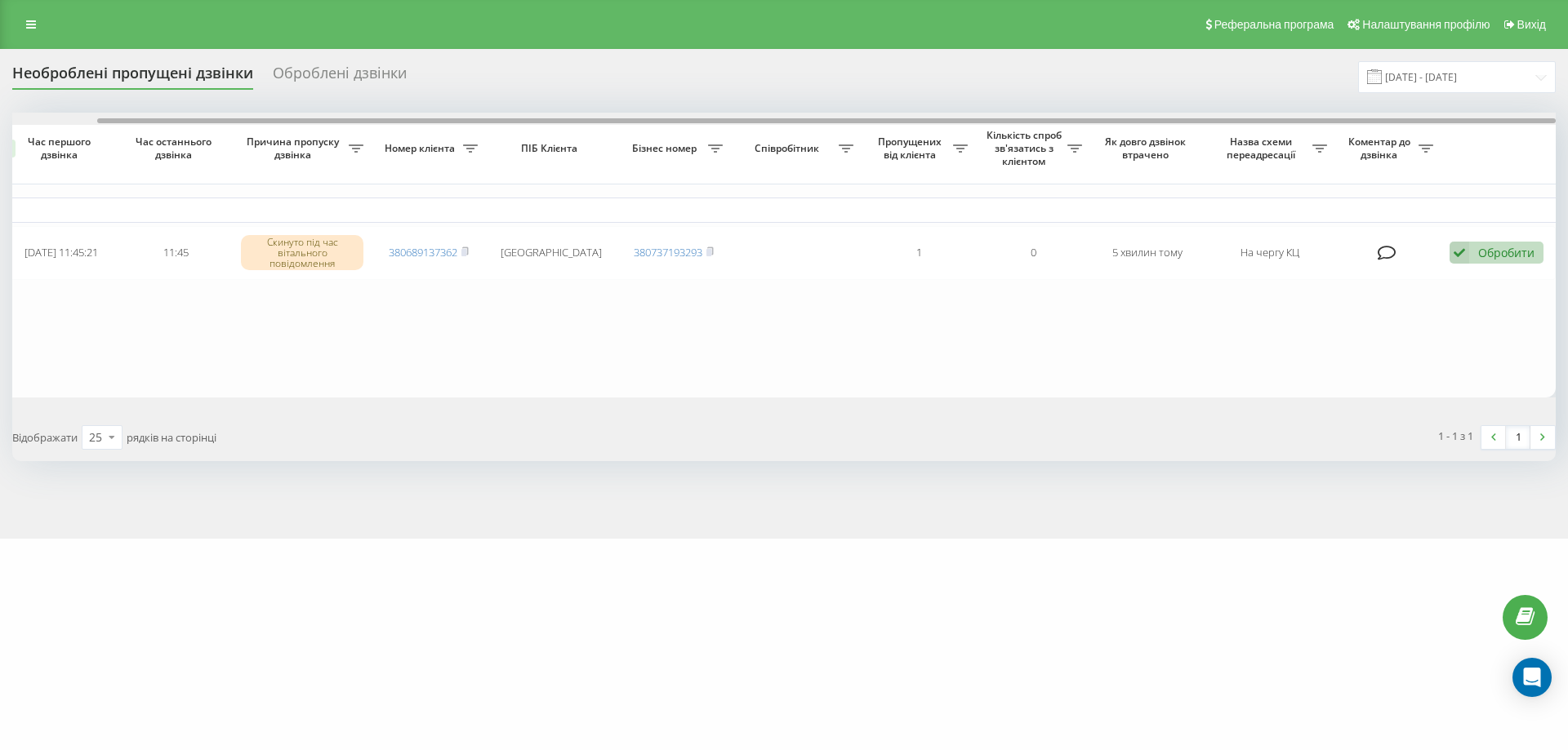
drag, startPoint x: 1006, startPoint y: 120, endPoint x: 1438, endPoint y: 208, distance: 440.9
click at [1328, 115] on div at bounding box center [783, 118] width 1543 height 12
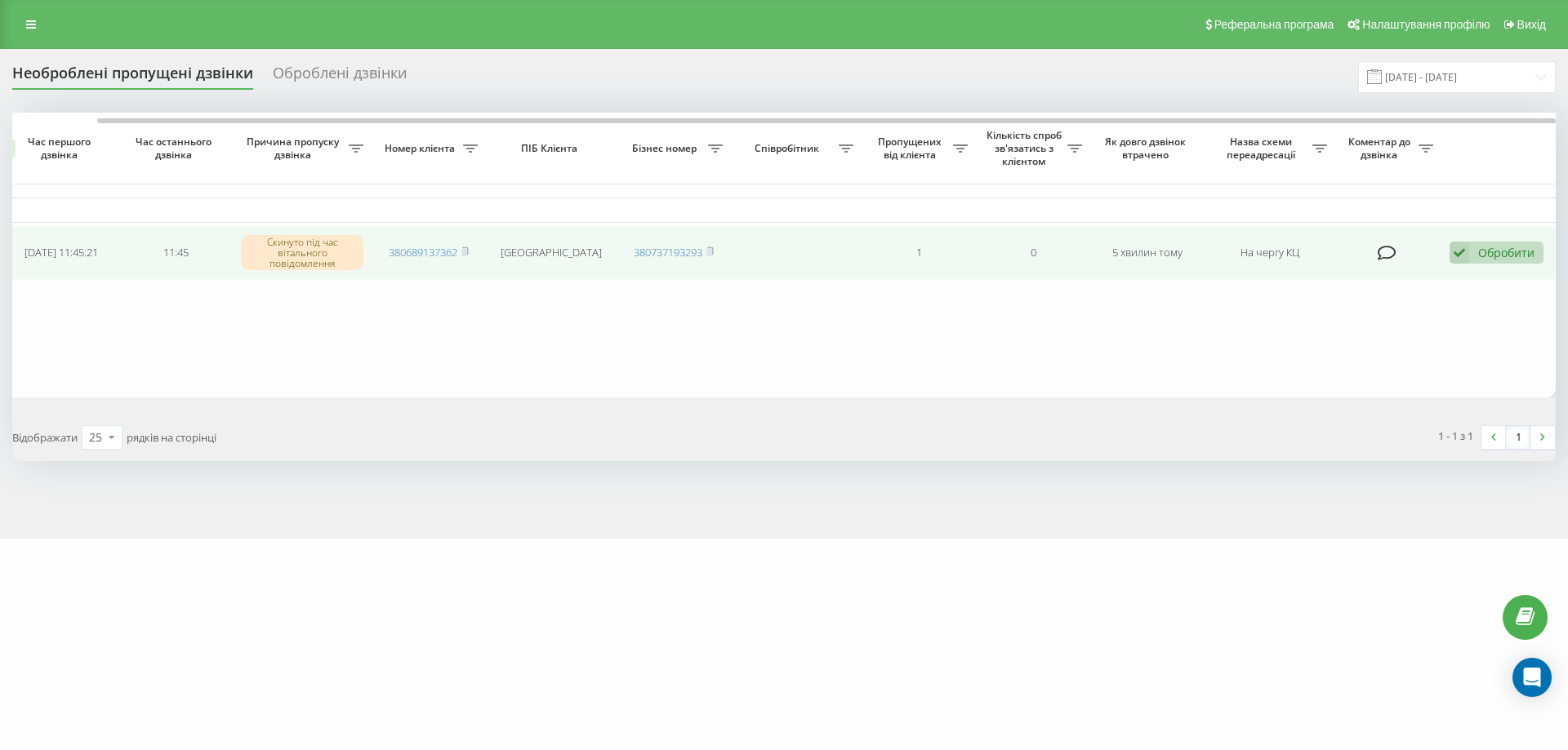
click at [1474, 254] on div "Обробити Не вдалося зв'язатися Зв'язався з клієнтом за допомогою іншого каналу …" at bounding box center [1496, 253] width 94 height 22
click at [1458, 278] on div "Не вдалося зв'язатися" at bounding box center [1389, 279] width 306 height 29
